Goal: Transaction & Acquisition: Purchase product/service

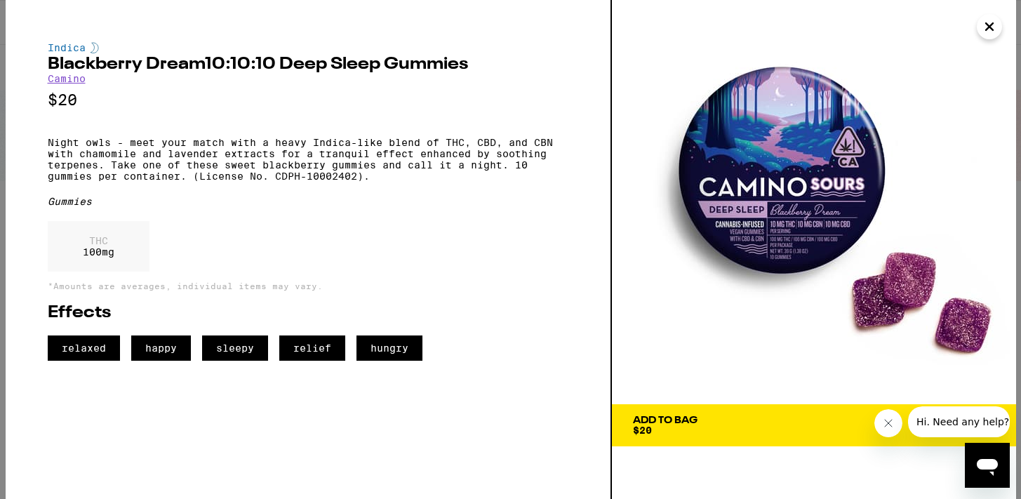
click at [984, 28] on icon "Close" at bounding box center [989, 26] width 17 height 21
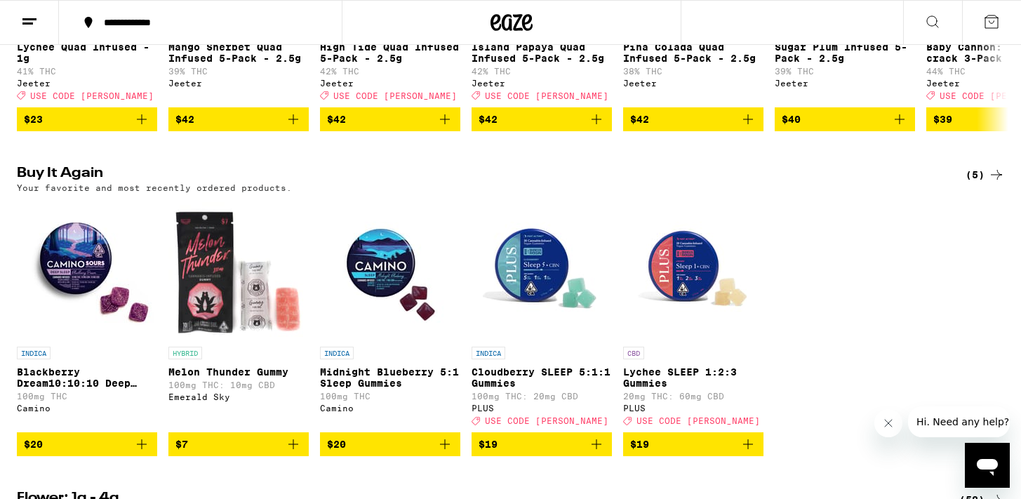
scroll to position [1009, 0]
